Goal: Task Accomplishment & Management: Manage account settings

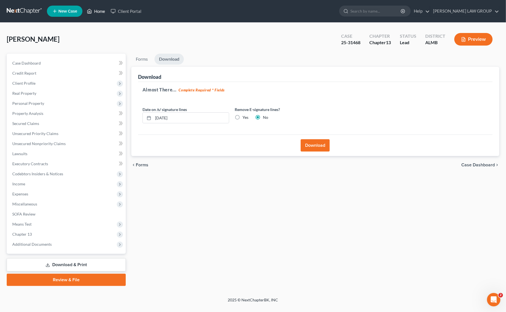
click at [98, 10] on link "Home" at bounding box center [96, 11] width 24 height 10
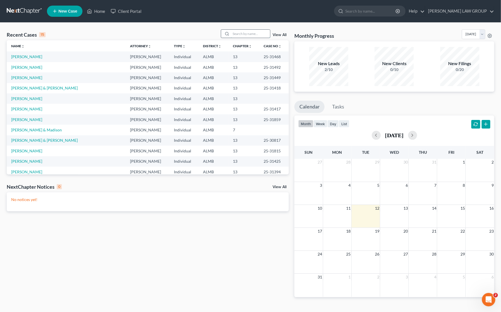
click at [243, 34] on input "search" at bounding box center [250, 34] width 39 height 8
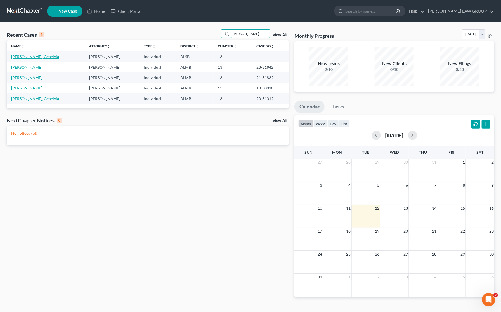
type input "[PERSON_NAME]"
click at [30, 56] on link "[PERSON_NAME], Genelvia" at bounding box center [35, 56] width 48 height 5
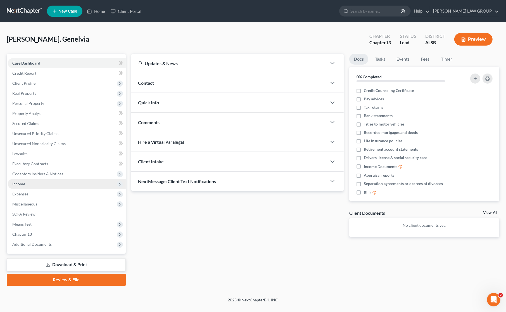
click at [34, 182] on span "Income" at bounding box center [67, 184] width 118 height 10
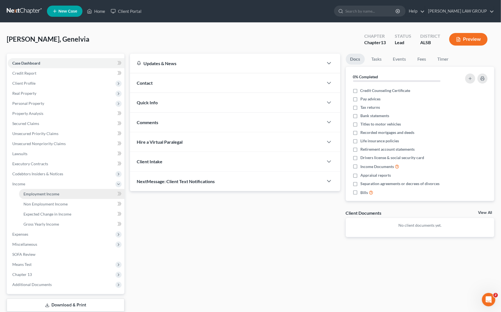
click at [42, 192] on span "Employment Income" at bounding box center [41, 193] width 36 height 5
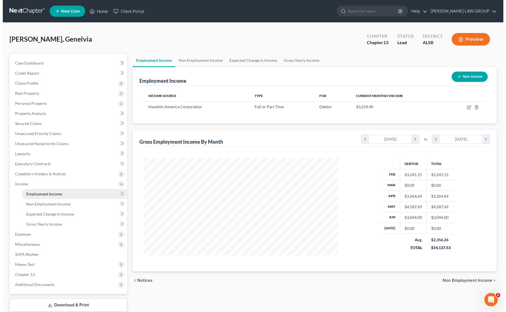
scroll to position [101, 206]
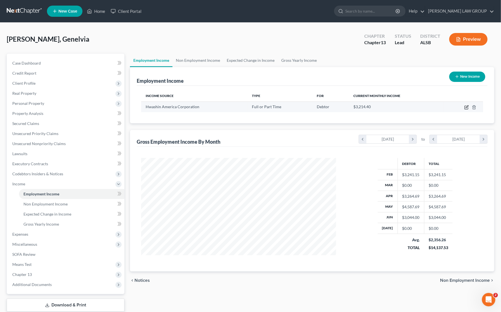
click at [465, 106] on icon "button" at bounding box center [465, 107] width 3 height 3
select select "0"
select select "2"
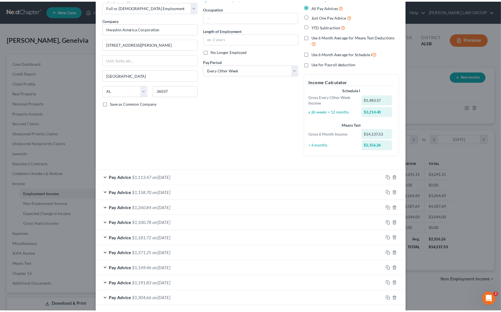
scroll to position [0, 0]
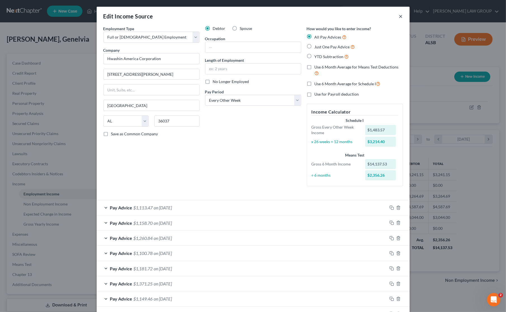
click at [399, 16] on button "×" at bounding box center [401, 16] width 4 height 7
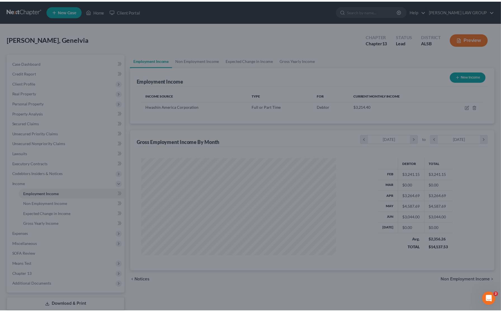
scroll to position [279216, 279110]
